Goal: Task Accomplishment & Management: Use online tool/utility

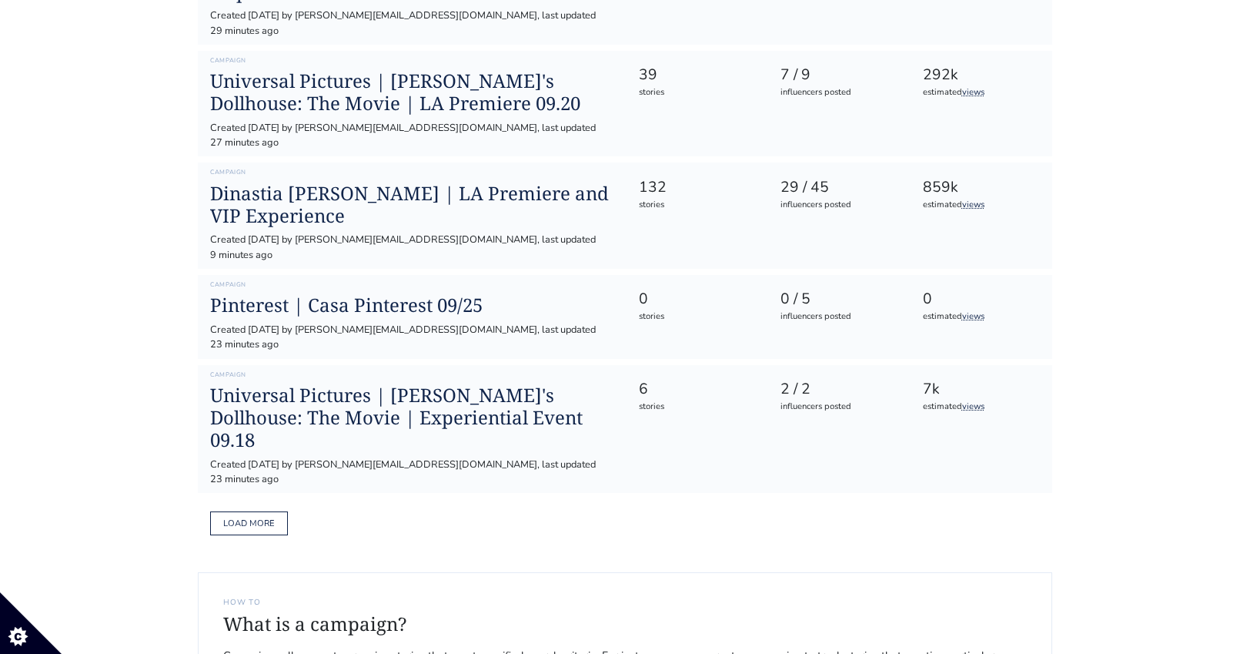
scroll to position [793, 0]
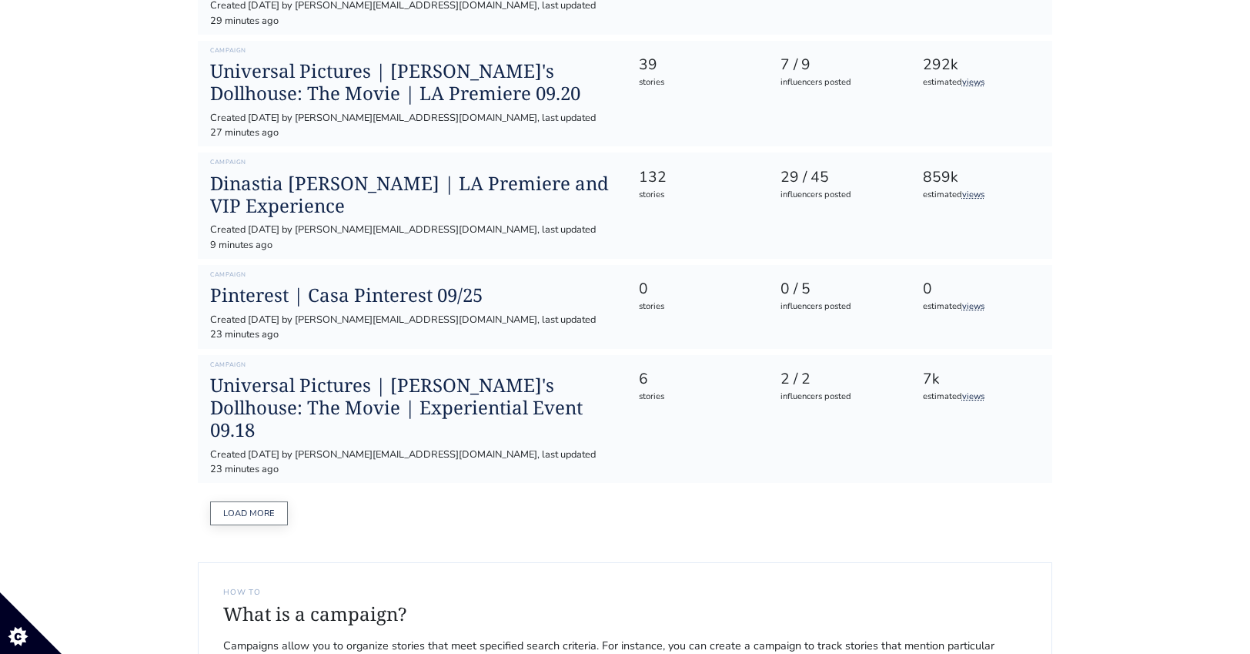
click at [243, 501] on button "Load more" at bounding box center [249, 513] width 78 height 24
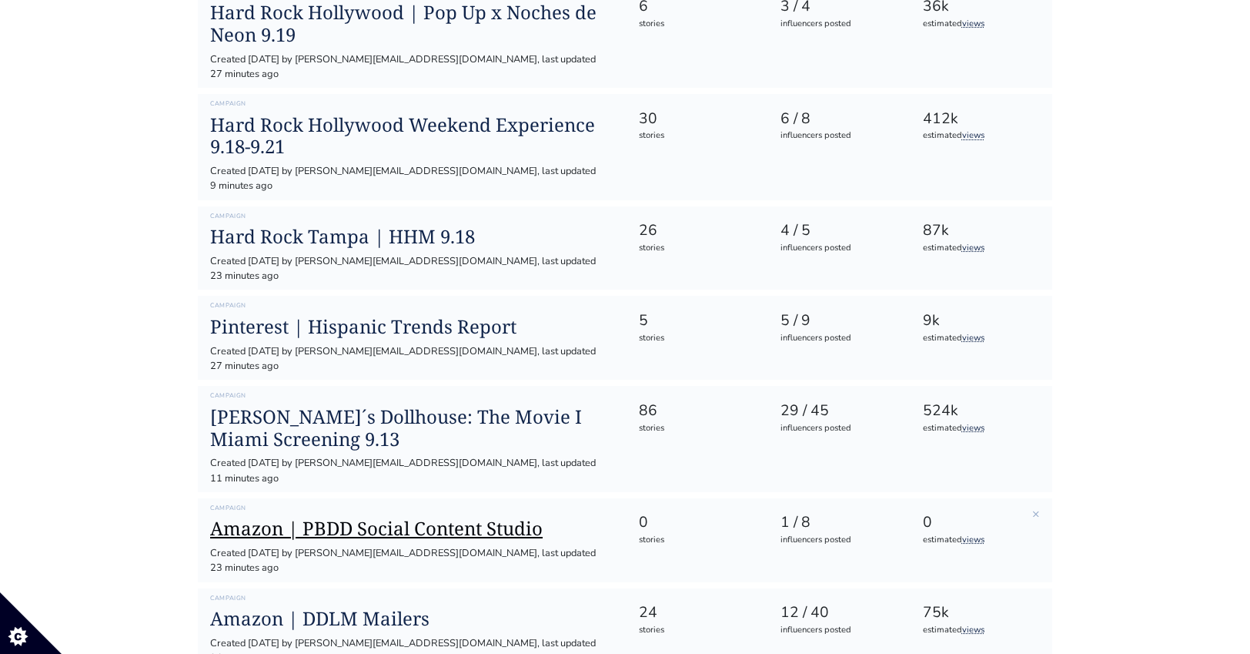
scroll to position [1428, 0]
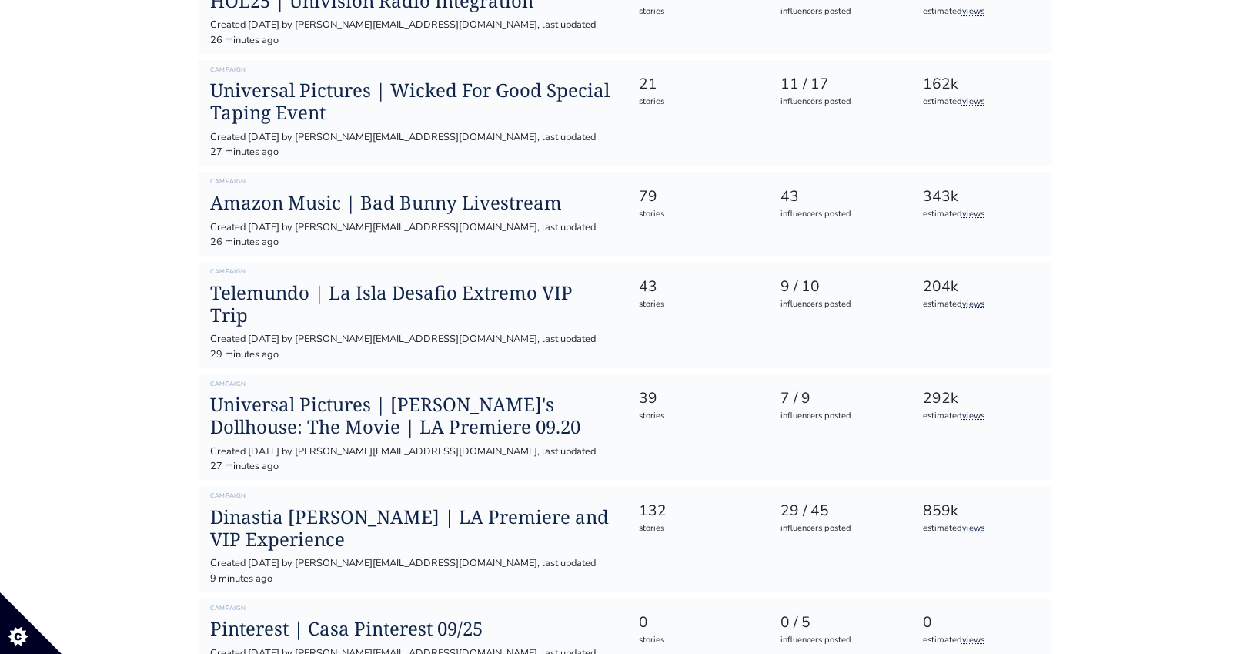
scroll to position [0, 0]
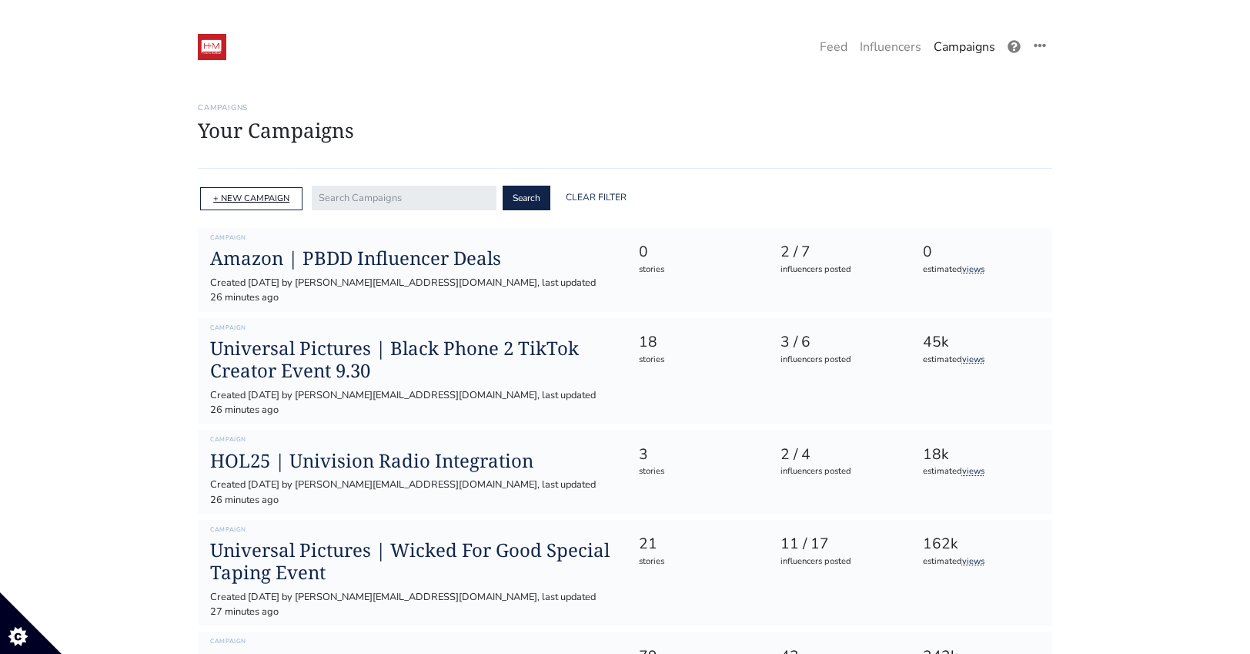
click at [247, 200] on link "+ NEW CAMPAIGN" at bounding box center [251, 198] width 76 height 12
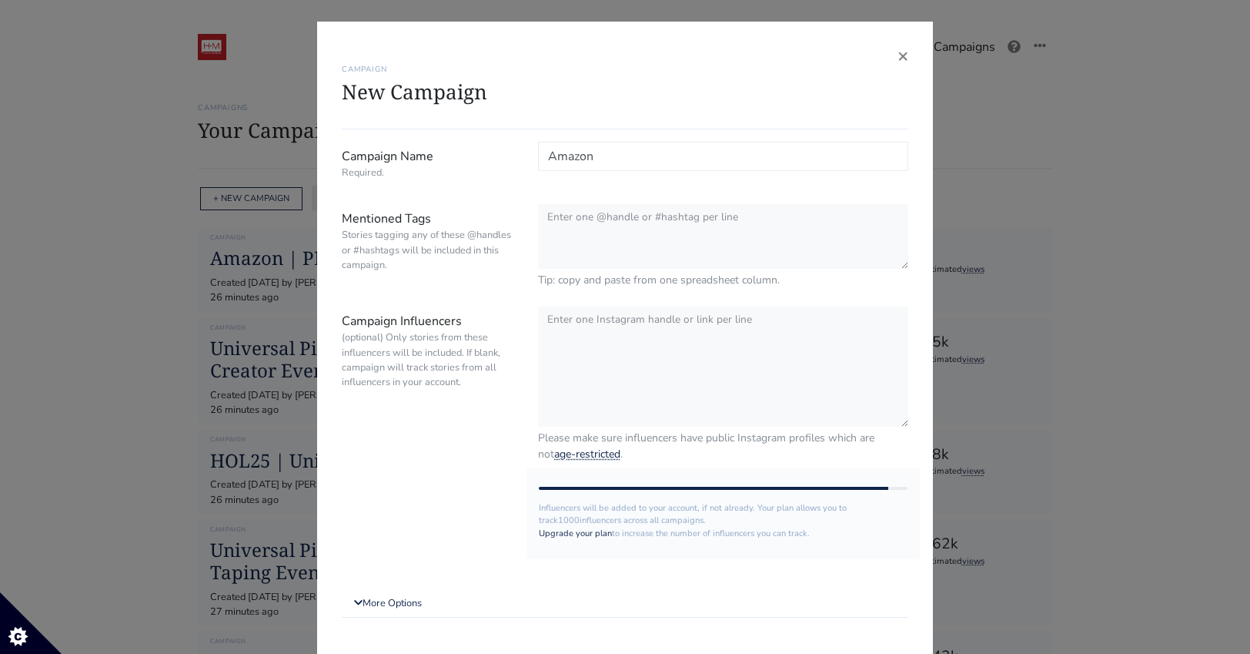
type input "Amazon"
